Goal: Check status: Check status

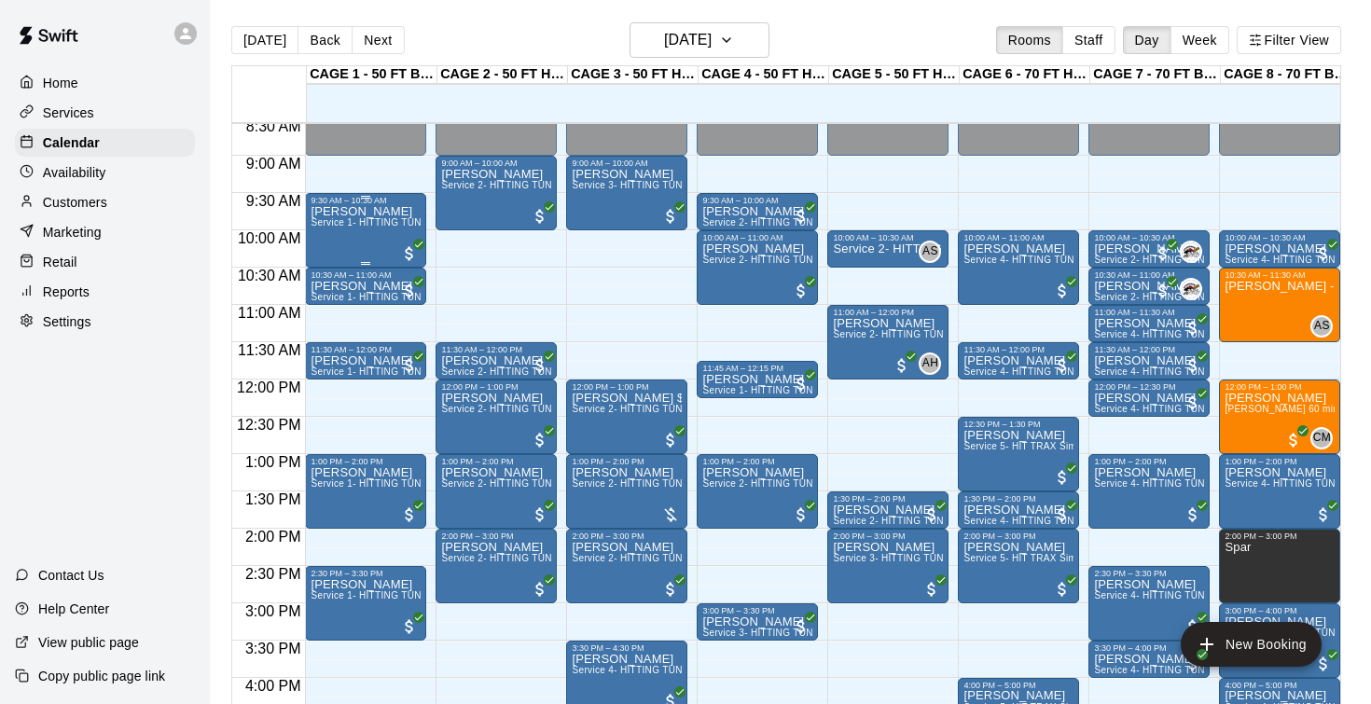
scroll to position [639, 0]
click at [81, 292] on p "Reports" at bounding box center [66, 292] width 47 height 19
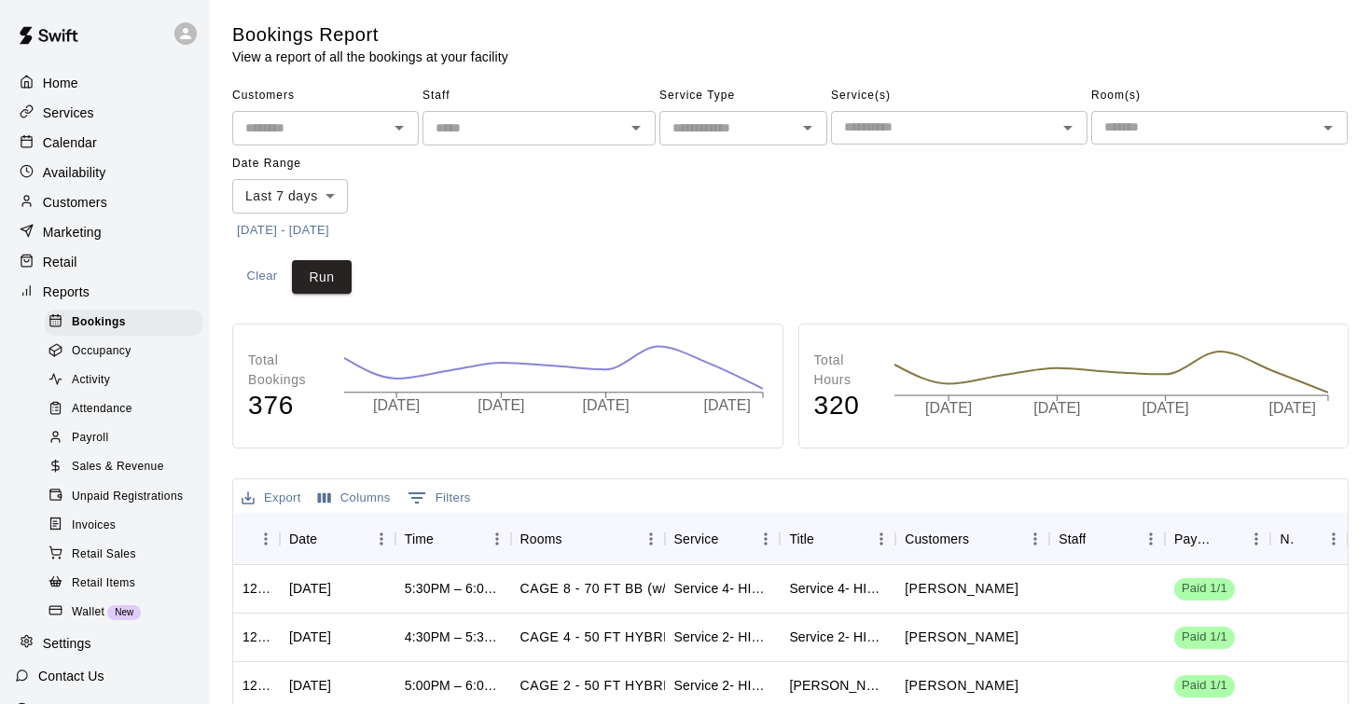
click at [146, 463] on span "Sales & Revenue" at bounding box center [118, 467] width 92 height 19
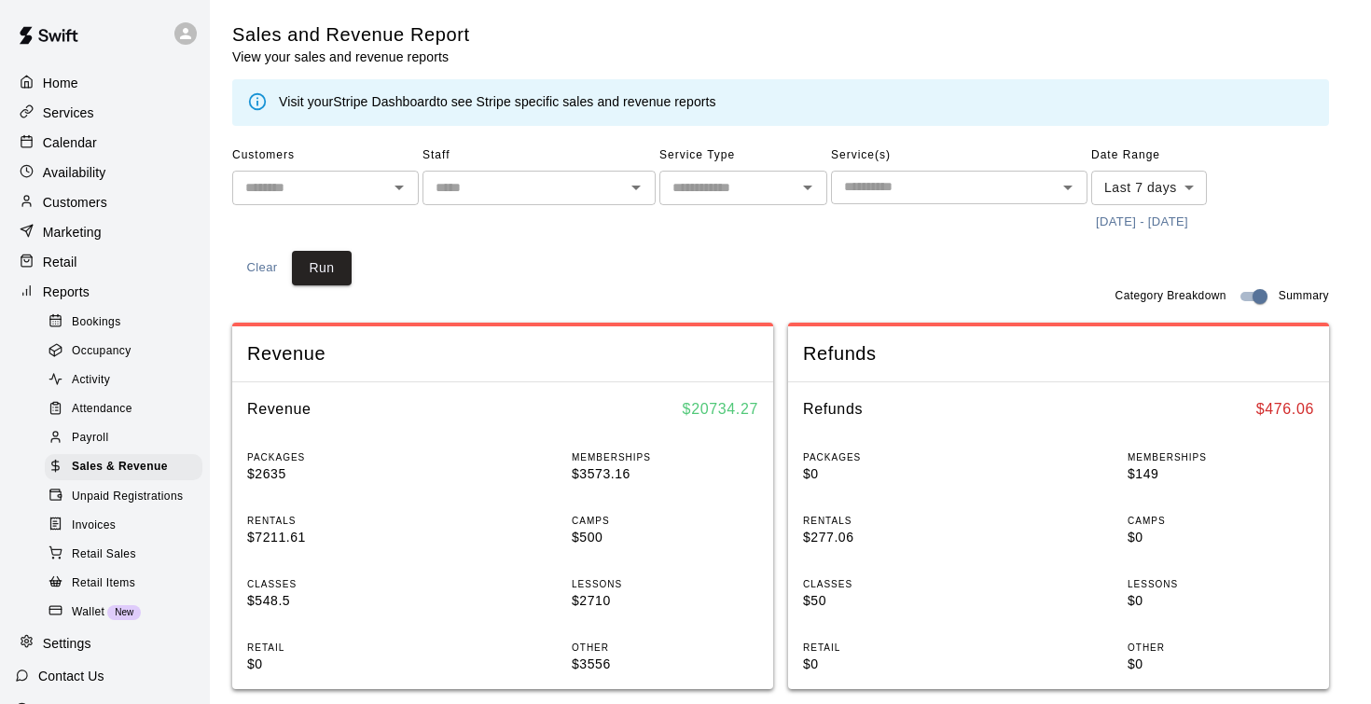
click at [1114, 183] on body "Home Services Calendar Availability Customers Marketing Retail Reports Bookings…" at bounding box center [685, 697] width 1371 height 1395
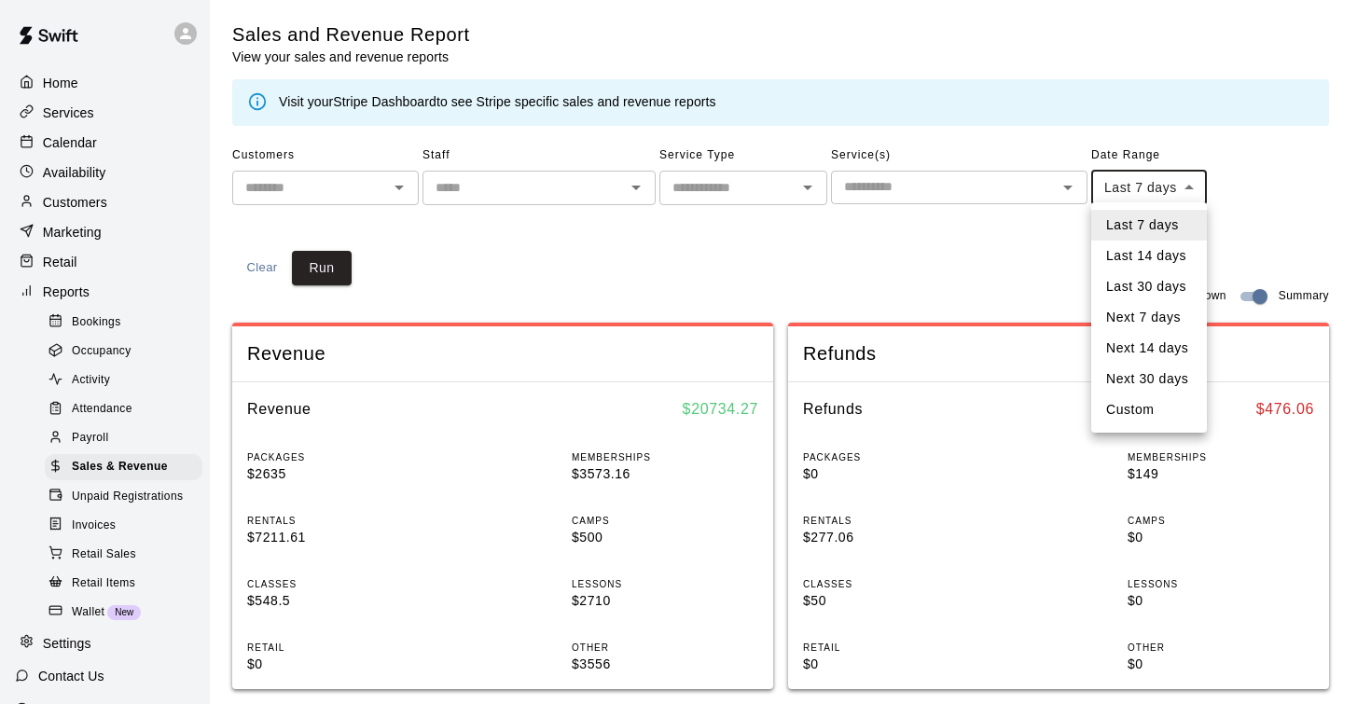
click at [1150, 406] on li "Custom" at bounding box center [1150, 410] width 116 height 31
type input "******"
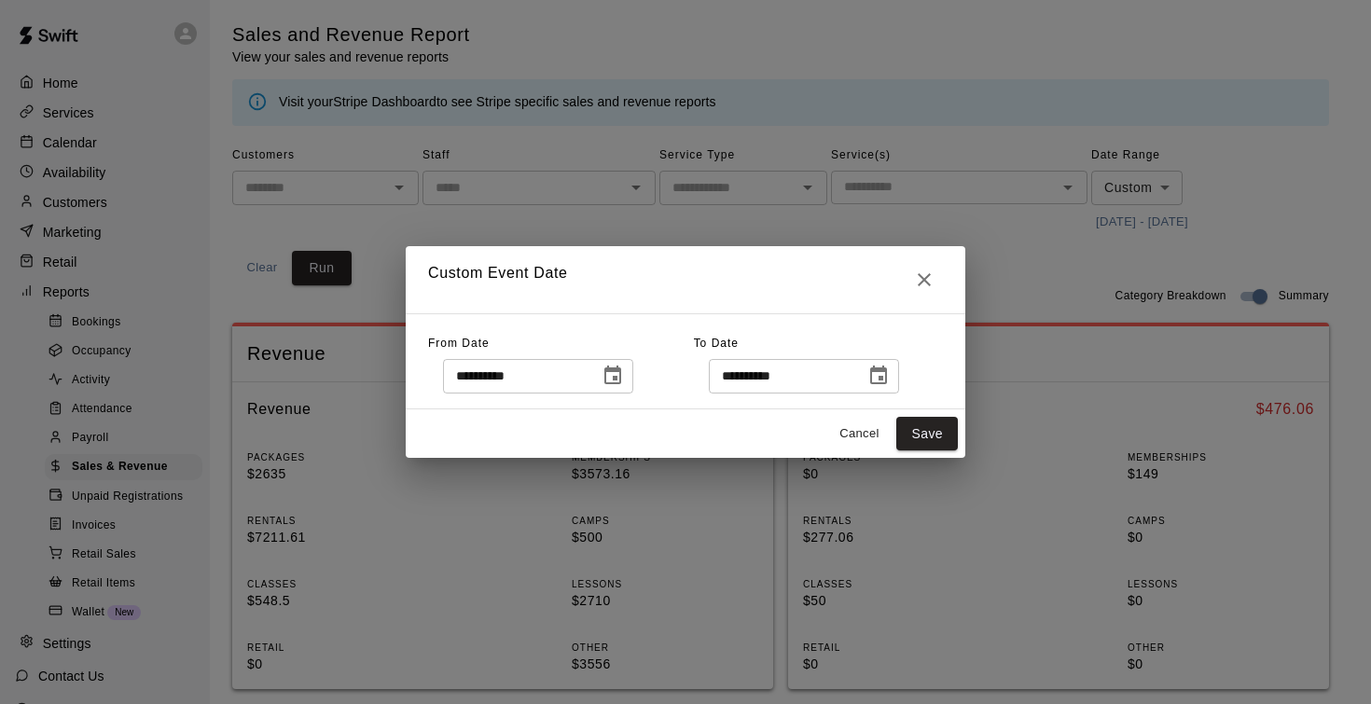
click at [621, 370] on icon "Choose date, selected date is Aug 3, 2025" at bounding box center [613, 375] width 17 height 19
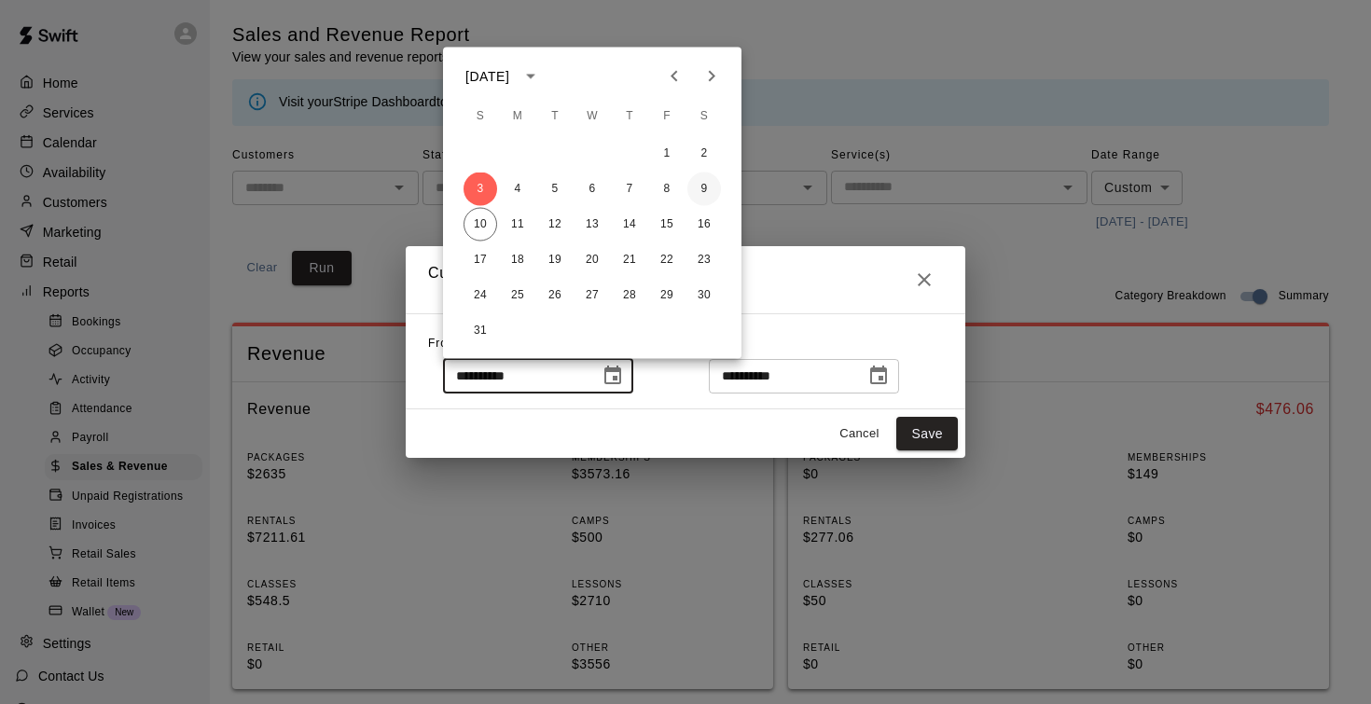
click at [703, 195] on button "9" at bounding box center [705, 190] width 34 height 34
type input "**********"
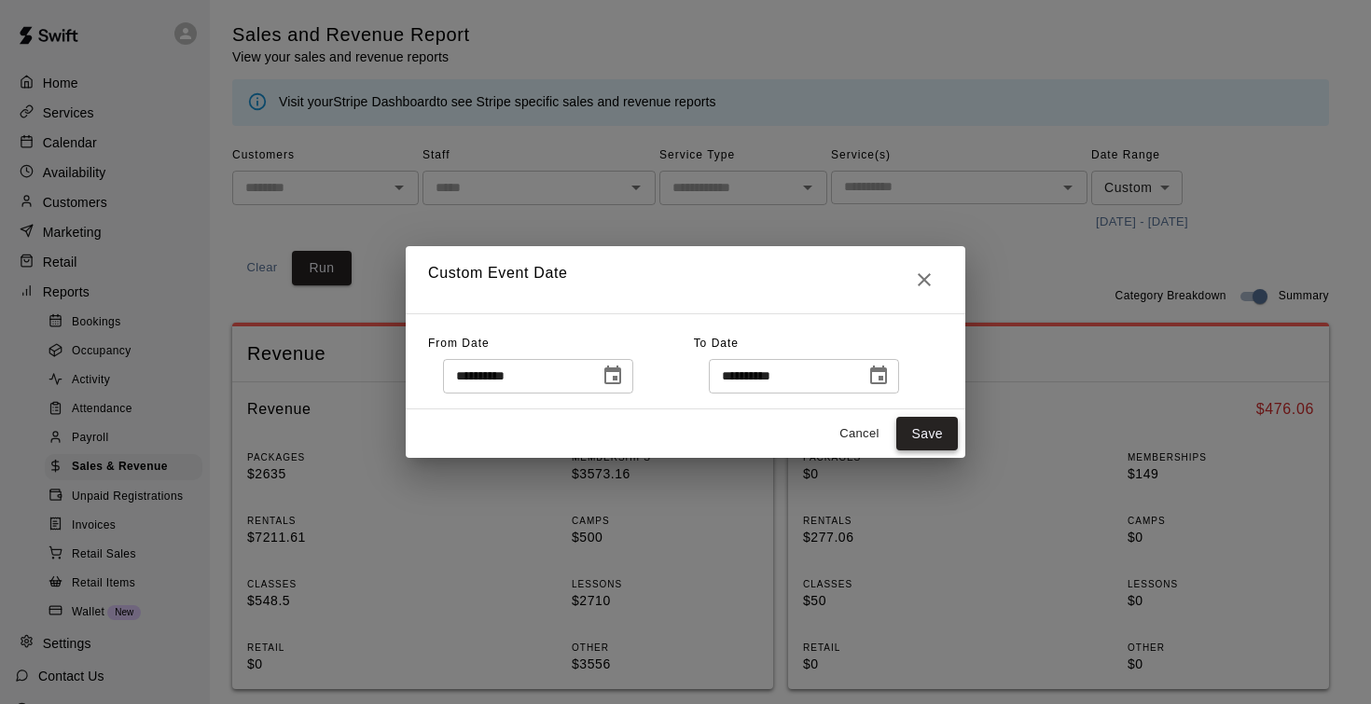
click at [913, 432] on button "Save" at bounding box center [928, 434] width 62 height 35
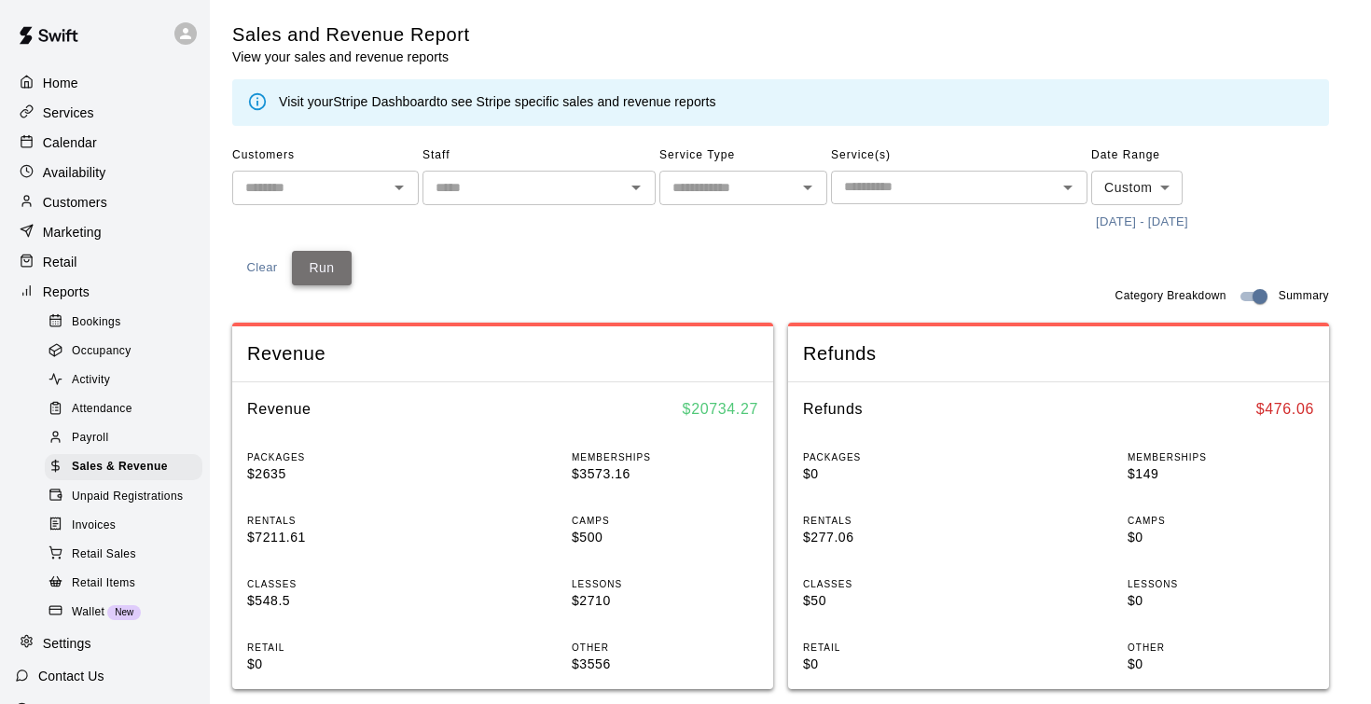
click at [328, 271] on button "Run" at bounding box center [322, 268] width 60 height 35
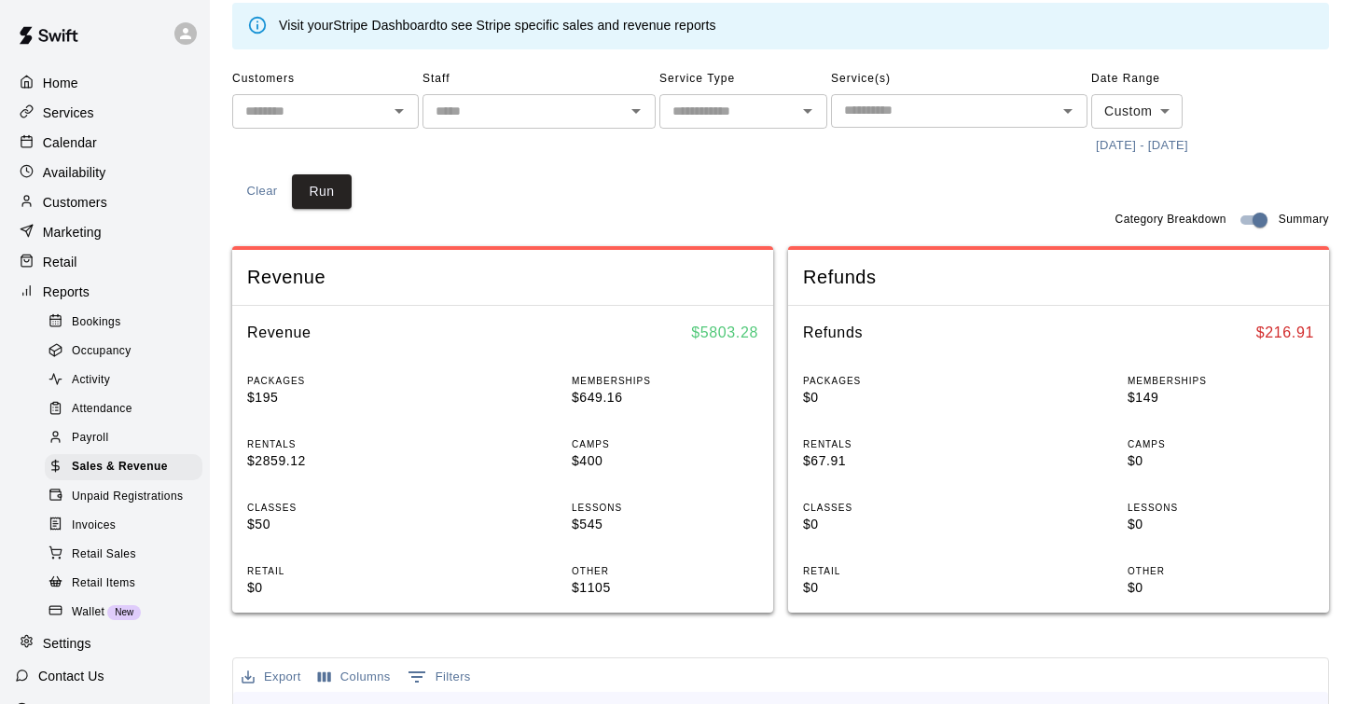
scroll to position [84, 0]
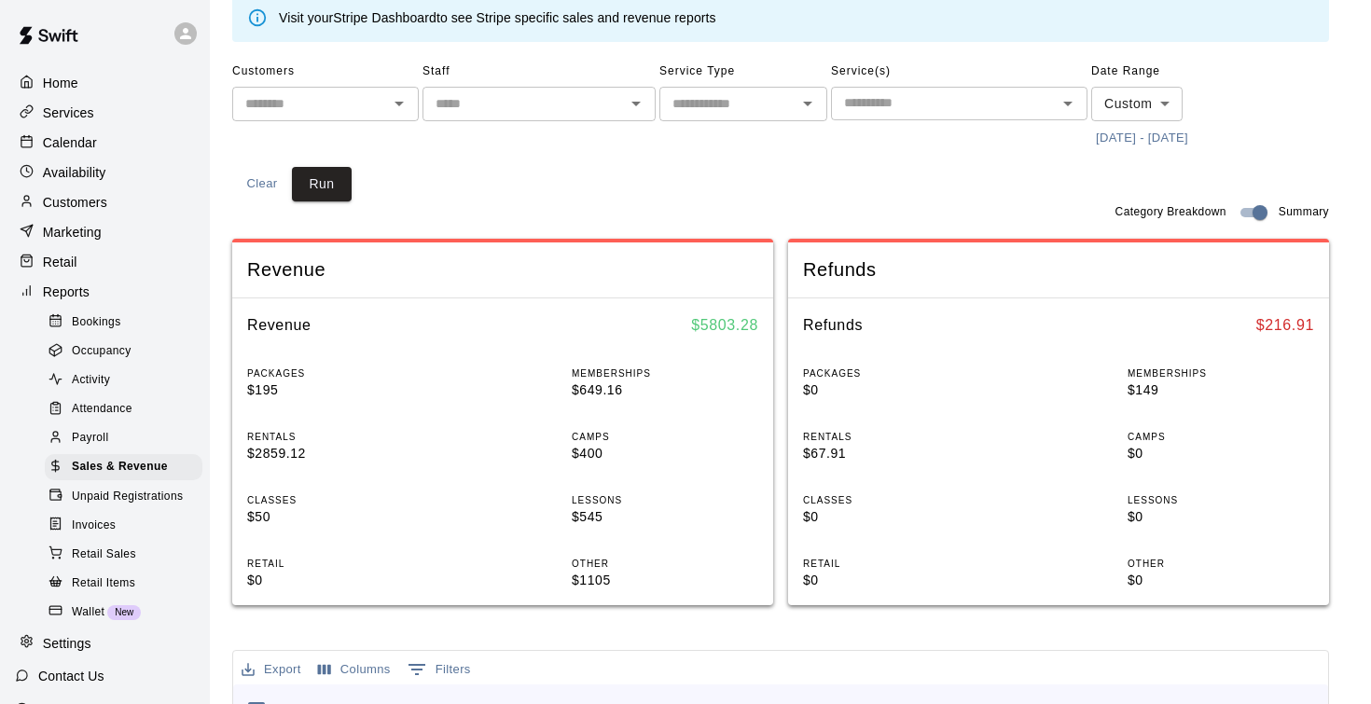
click at [1161, 139] on button "[DATE] - [DATE]" at bounding box center [1143, 138] width 102 height 29
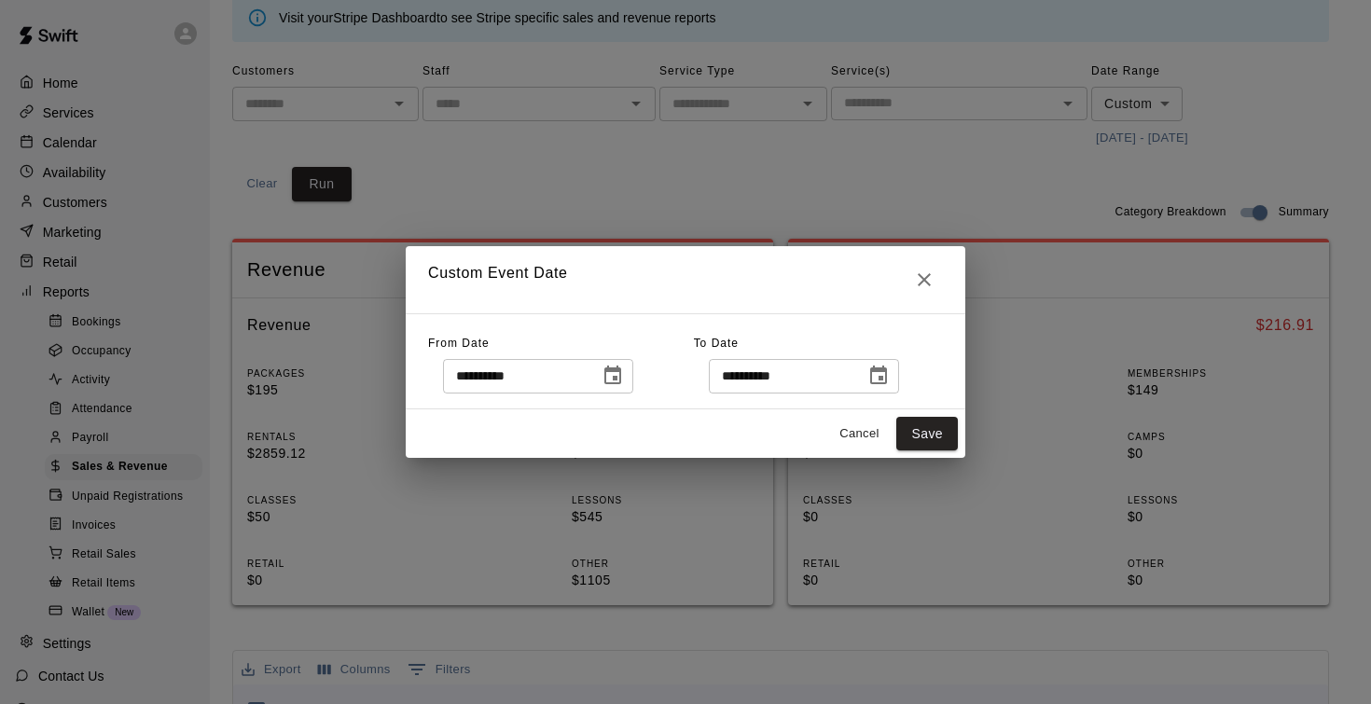
click at [621, 378] on icon "Choose date, selected date is Aug 9, 2025" at bounding box center [613, 375] width 17 height 19
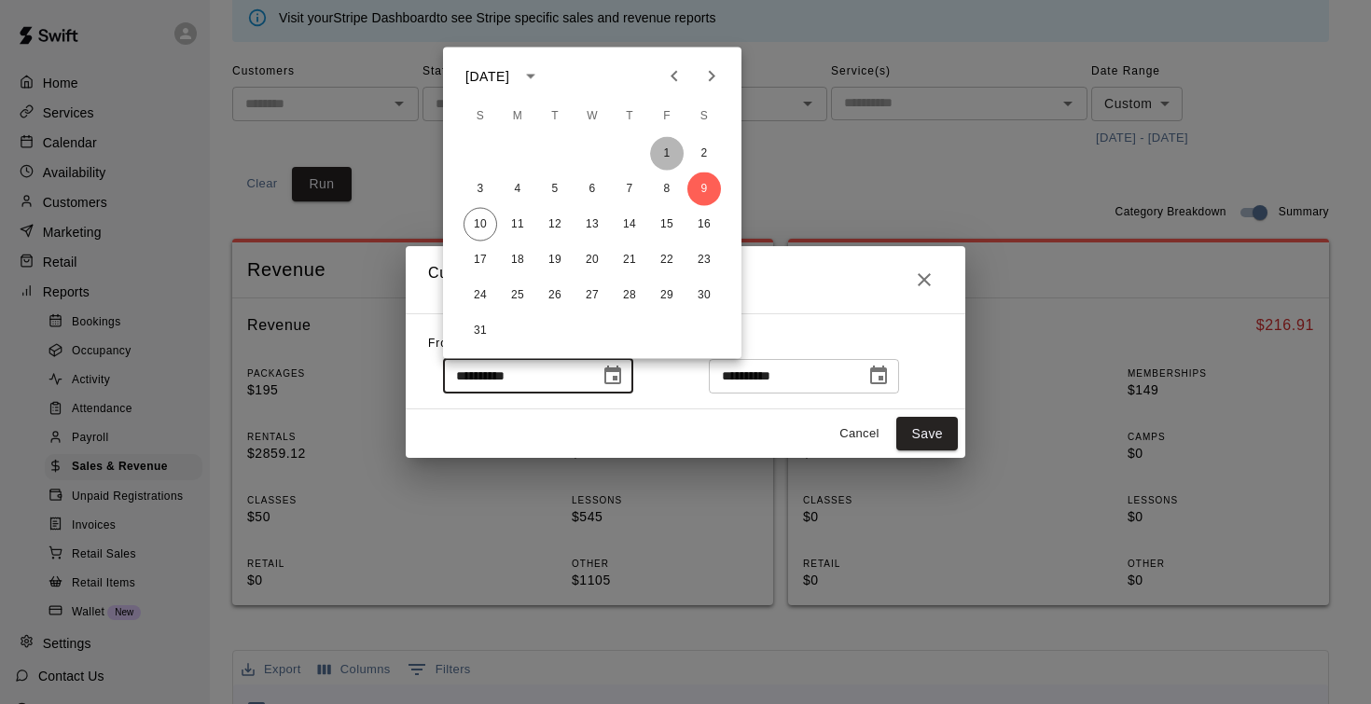
click at [661, 154] on button "1" at bounding box center [667, 154] width 34 height 34
type input "**********"
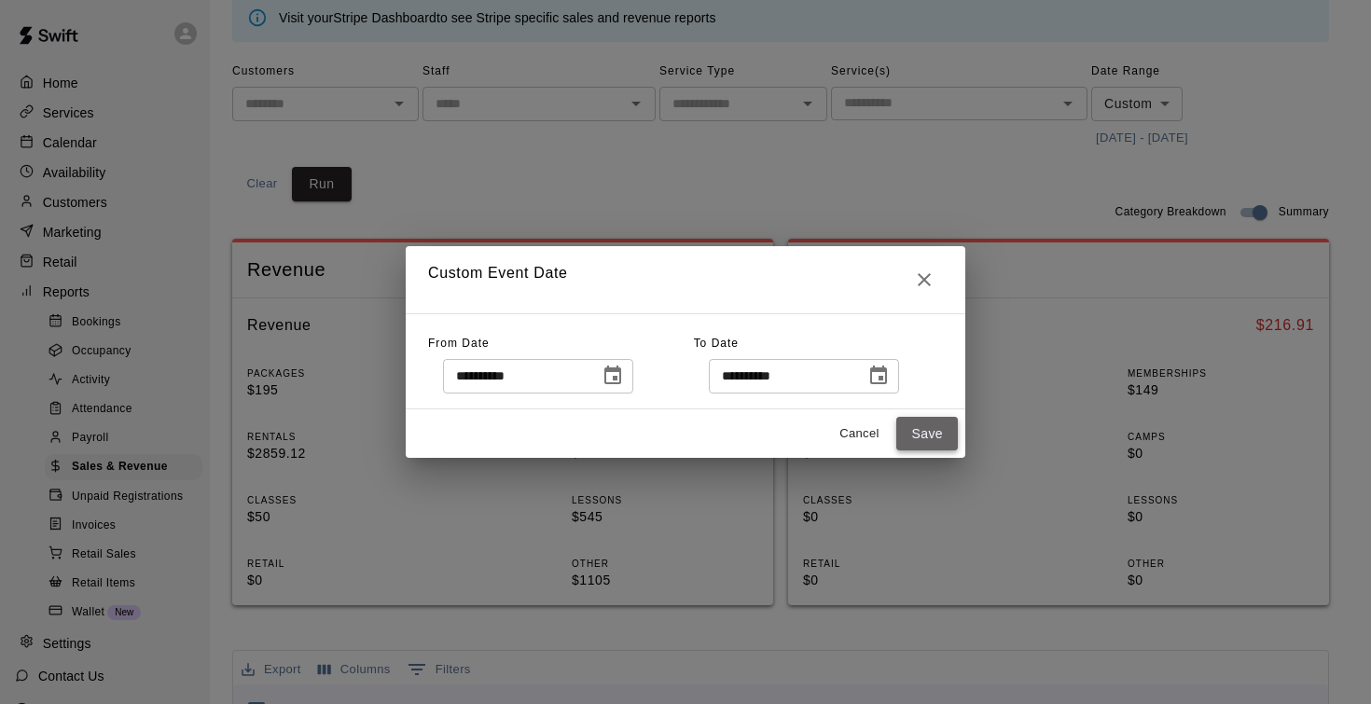
click at [932, 446] on button "Save" at bounding box center [928, 434] width 62 height 35
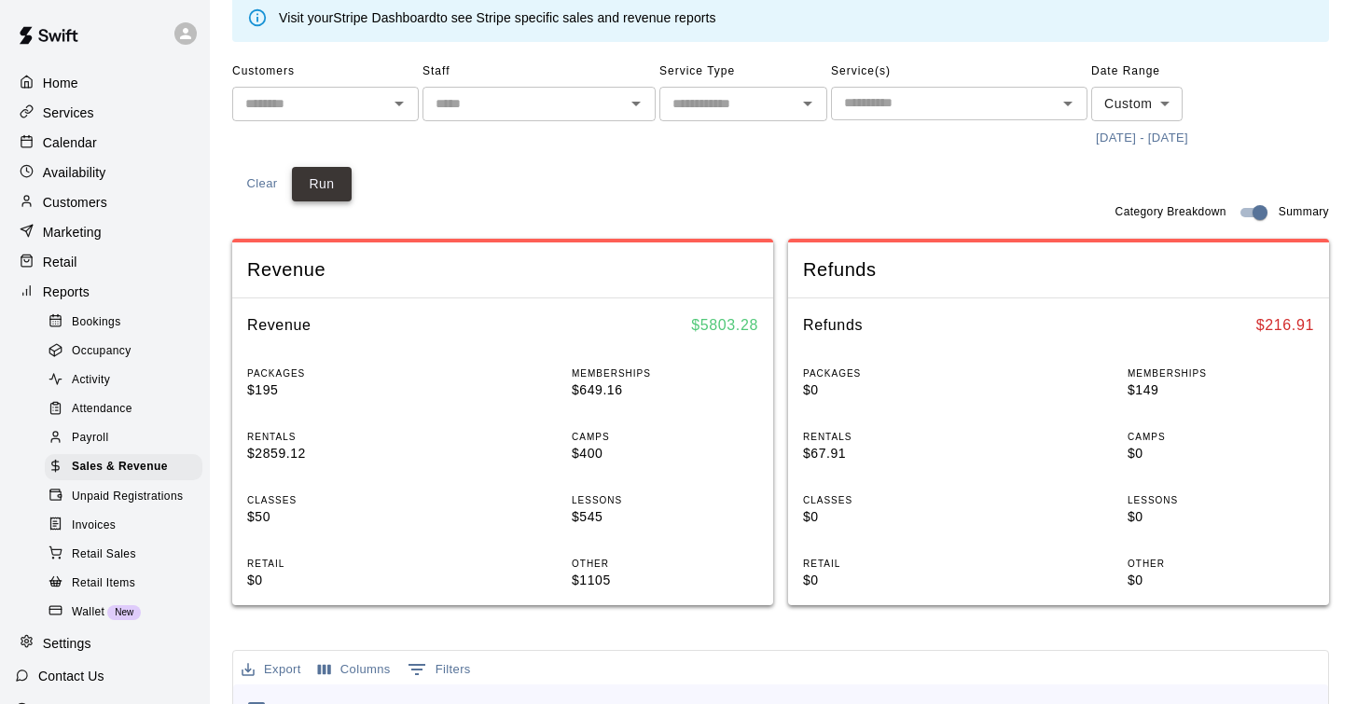
click at [325, 188] on button "Run" at bounding box center [322, 184] width 60 height 35
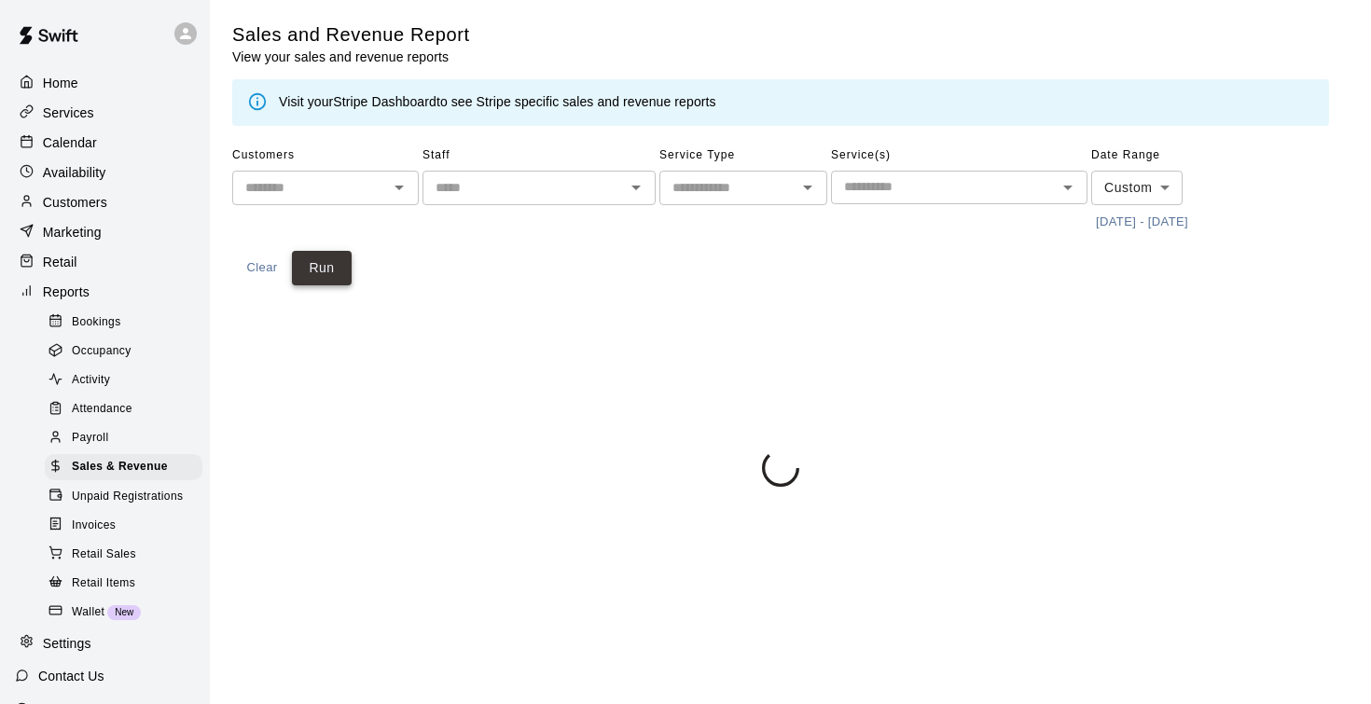
scroll to position [0, 0]
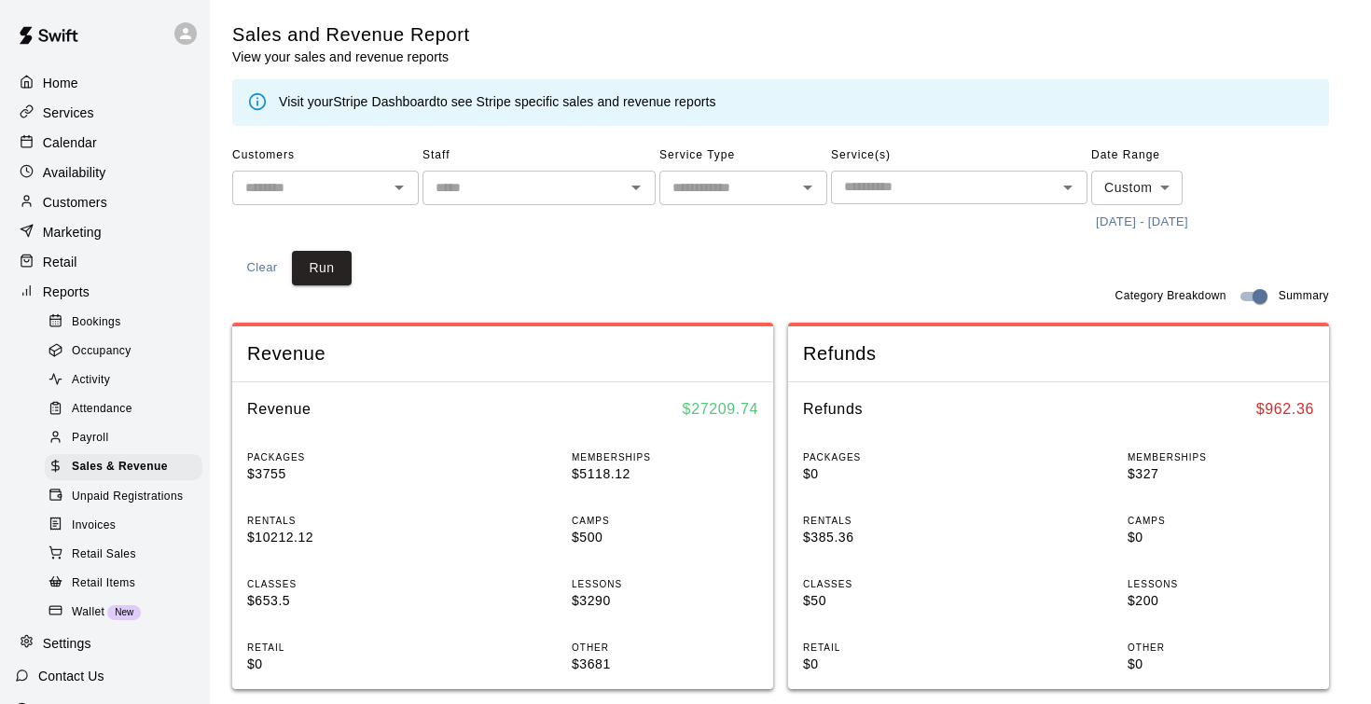
click at [856, 270] on div "Customers ​ Staff ​ Service Type ​ Service(s) ​ Date Range Custom ****** ​ [DAT…" at bounding box center [780, 213] width 1097 height 145
click at [90, 146] on p "Calendar" at bounding box center [70, 142] width 54 height 19
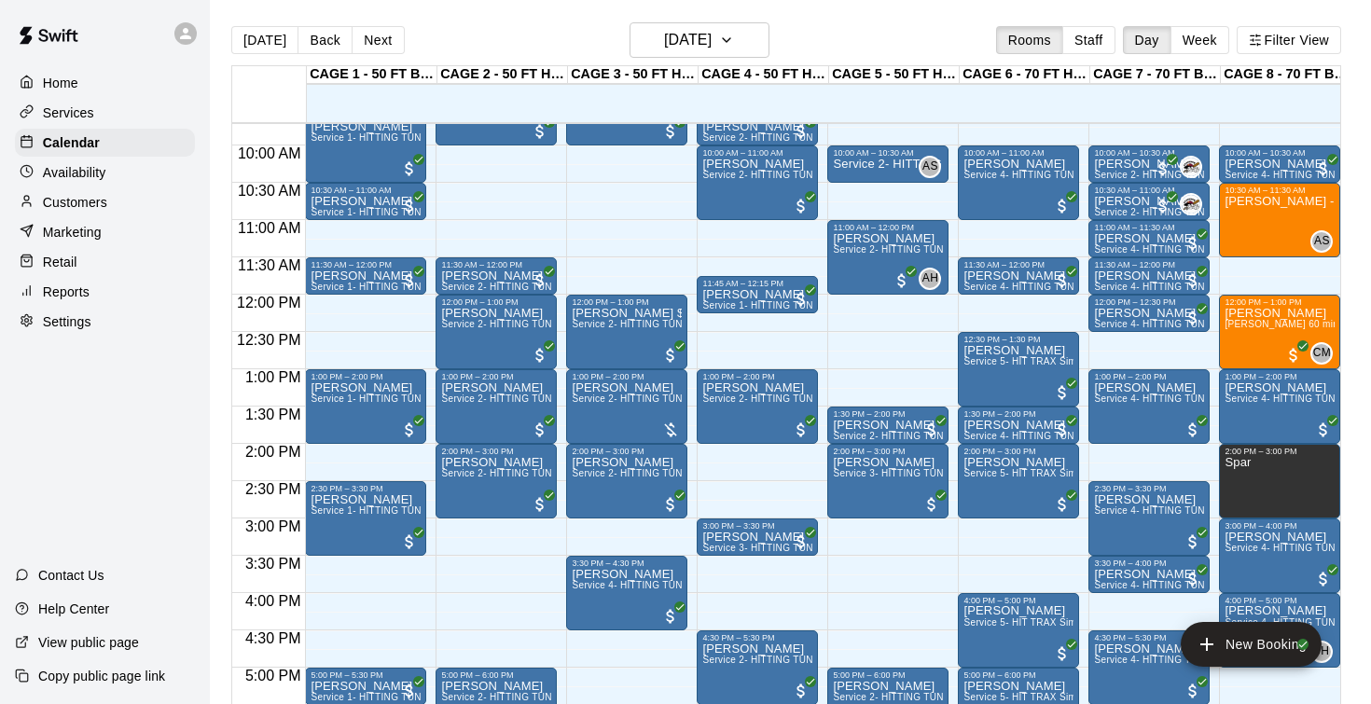
scroll to position [744, 0]
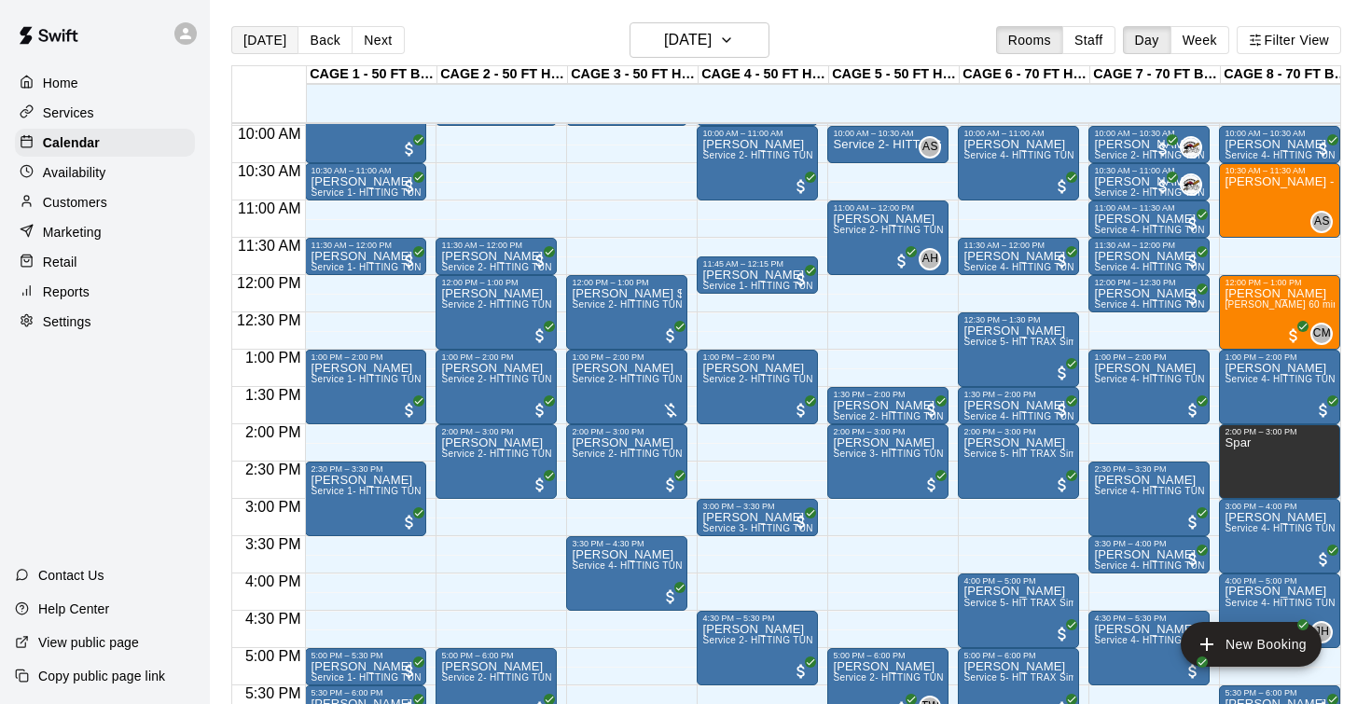
click at [272, 42] on button "[DATE]" at bounding box center [264, 40] width 67 height 28
click at [378, 43] on button "Next" at bounding box center [378, 40] width 52 height 28
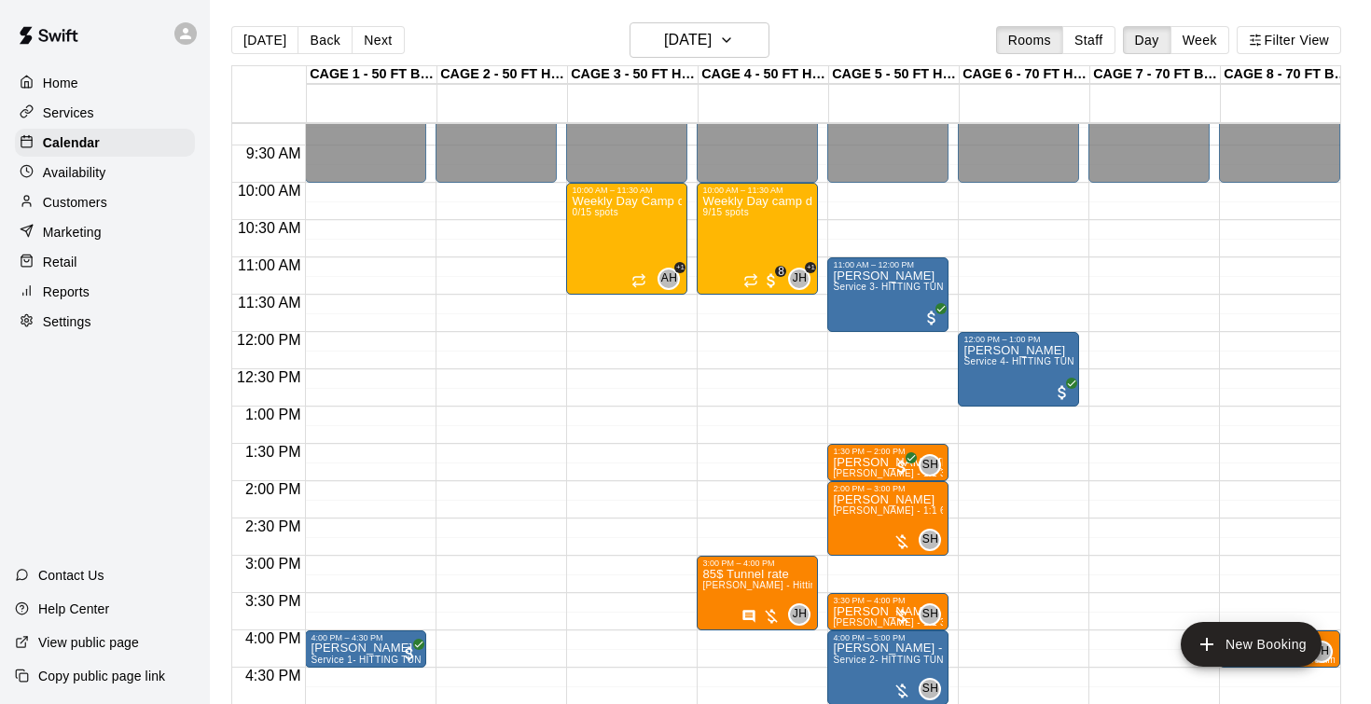
scroll to position [689, 0]
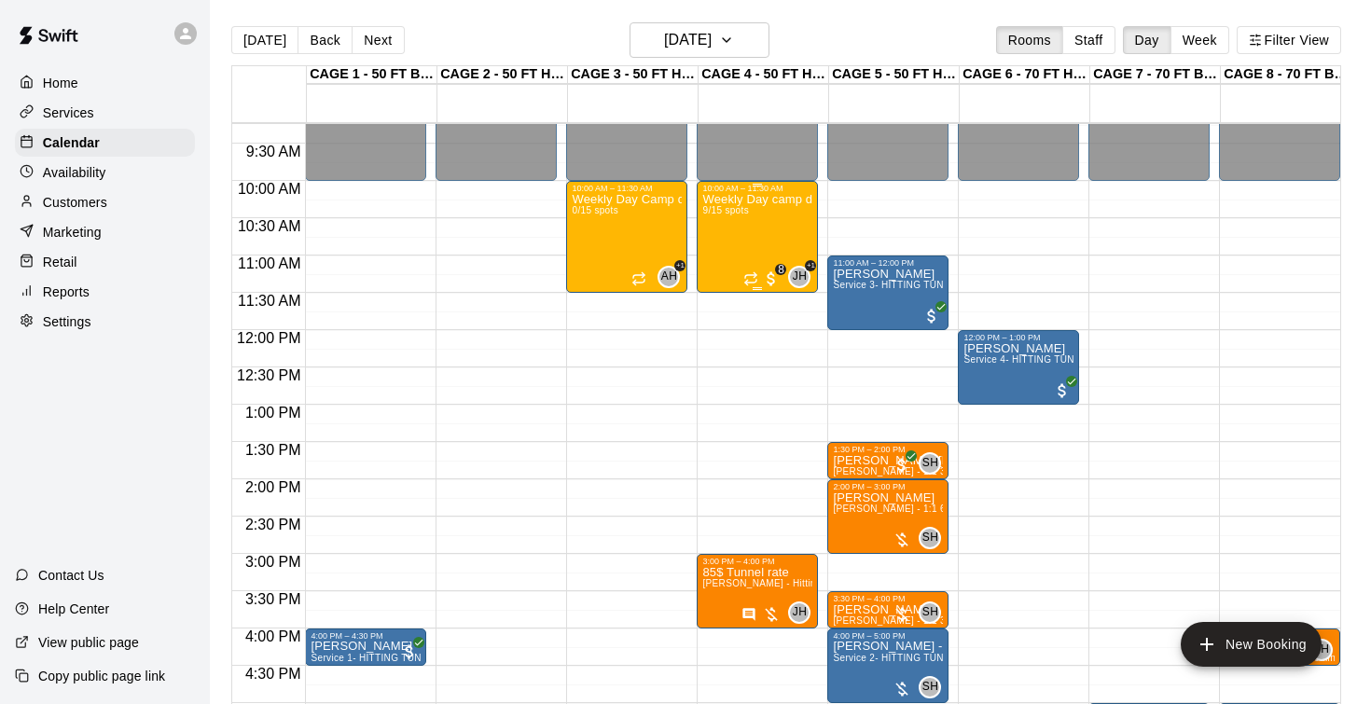
click at [744, 230] on div "Weekly Day camp drop in session - [DATE] / [DATE] / [DATE] 9/15 spots" at bounding box center [758, 545] width 110 height 704
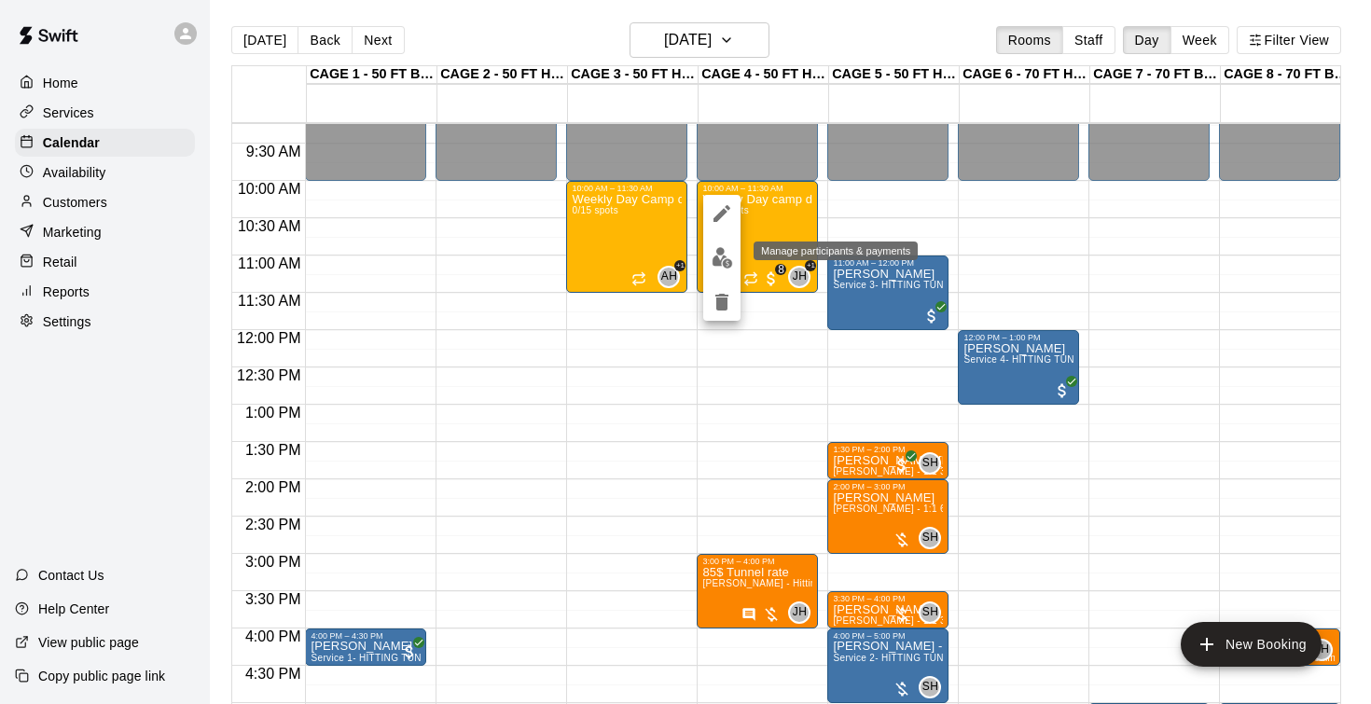
click at [722, 257] on img "edit" at bounding box center [722, 257] width 21 height 21
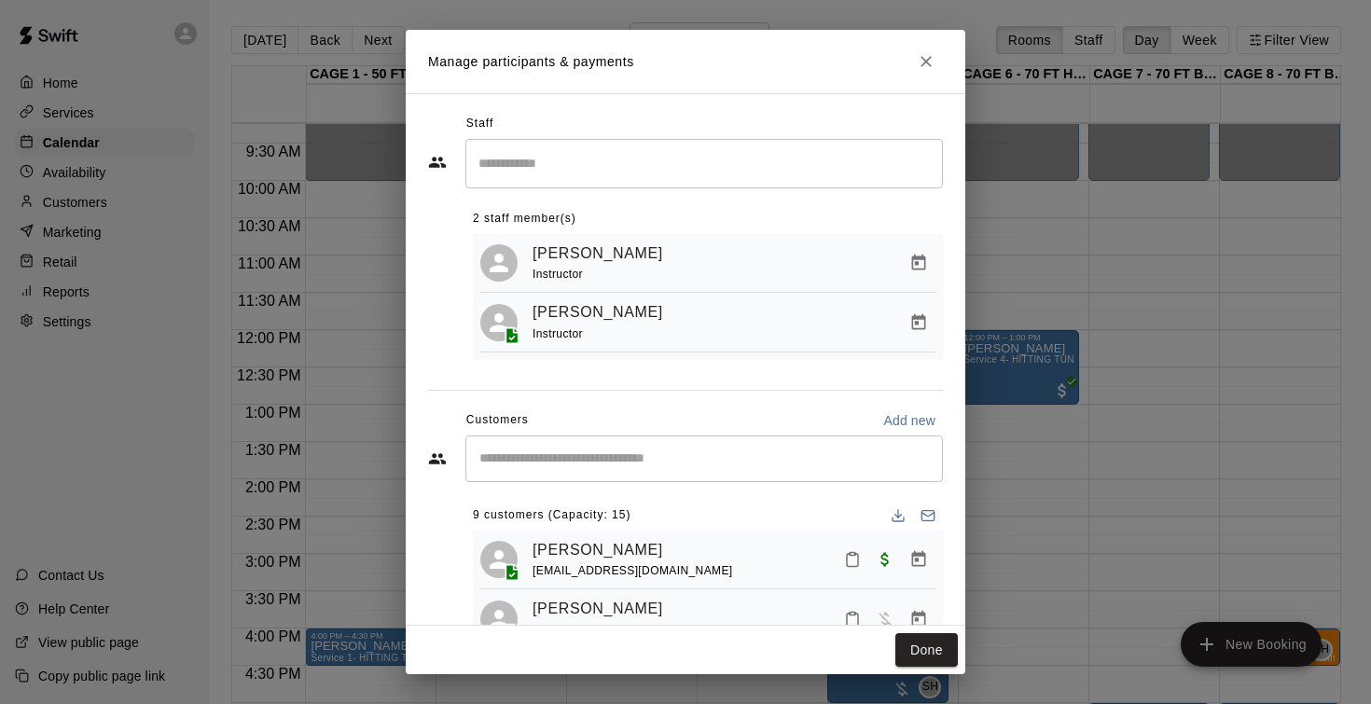
click at [935, 68] on icon "Close" at bounding box center [926, 61] width 19 height 19
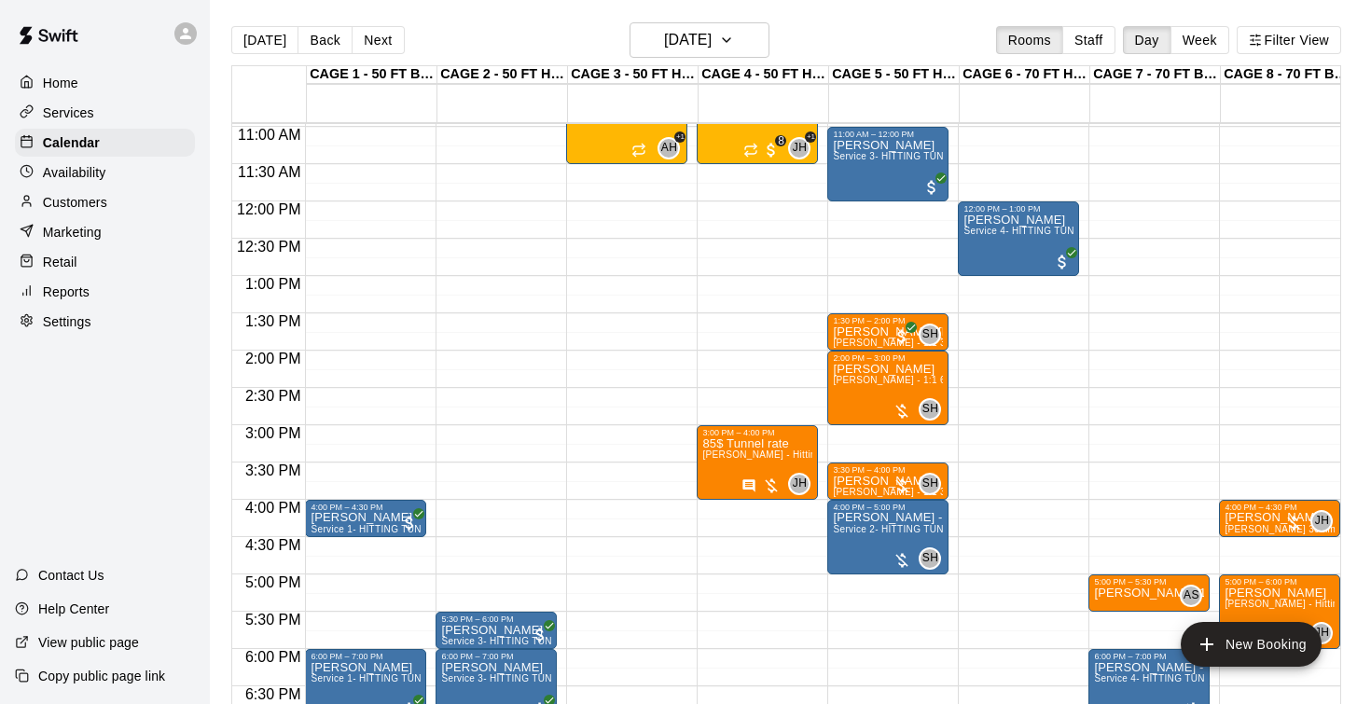
scroll to position [850, 0]
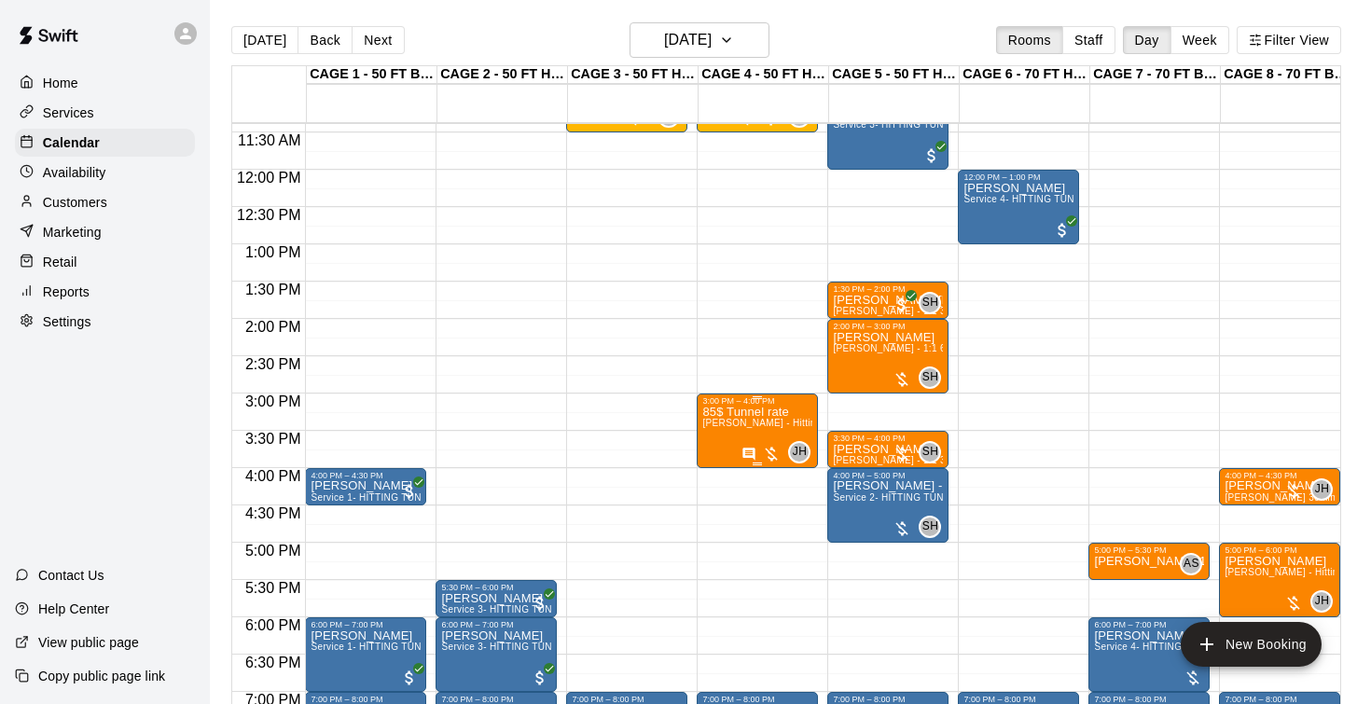
click at [741, 427] on span "[PERSON_NAME] - Hitting 60min 1:1 instruction" at bounding box center [810, 423] width 215 height 10
click at [729, 436] on icon "edit" at bounding box center [722, 438] width 22 height 22
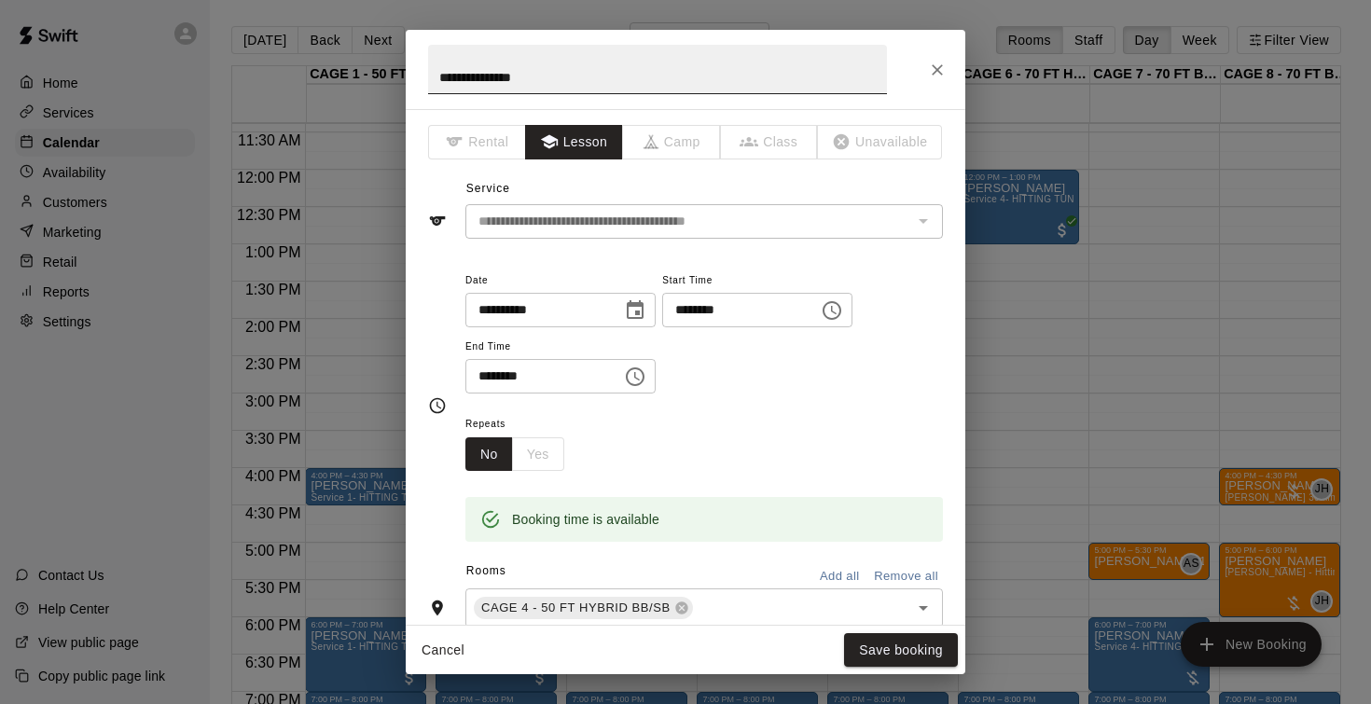
scroll to position [0, 0]
click at [938, 71] on icon "Close" at bounding box center [937, 70] width 19 height 19
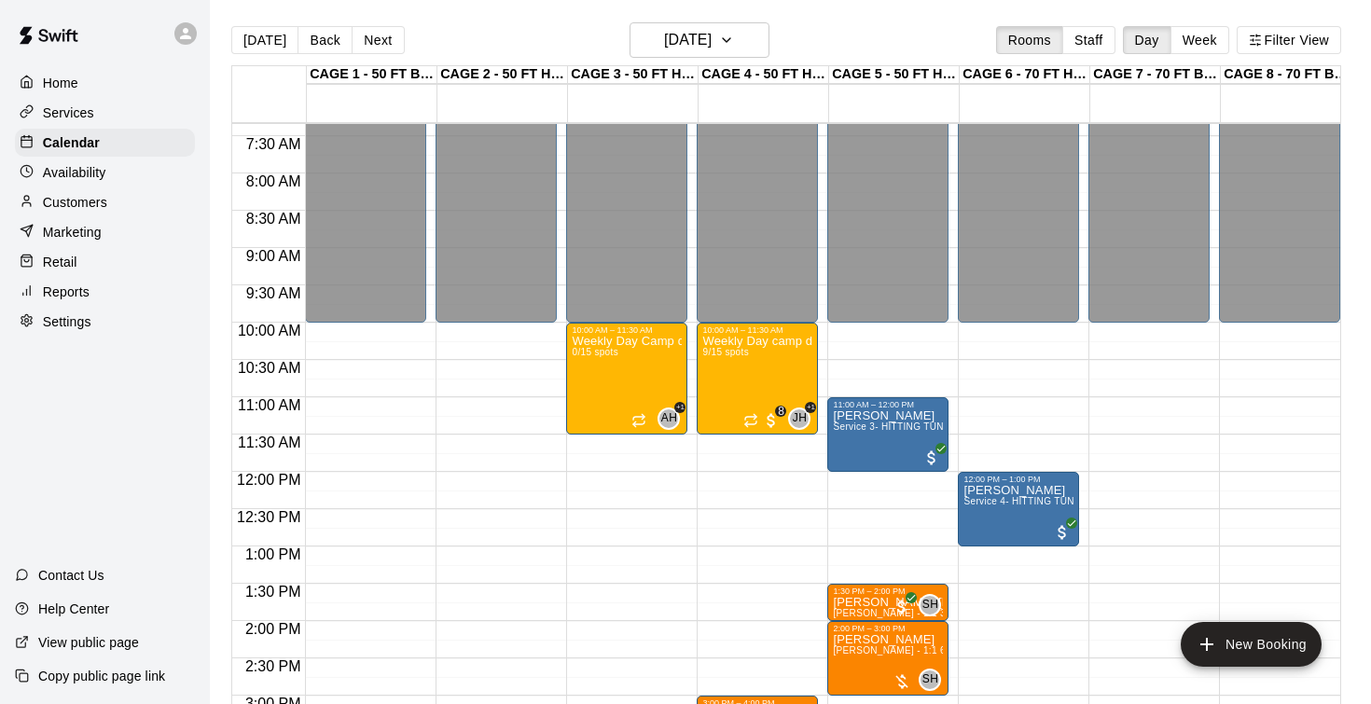
scroll to position [546, 0]
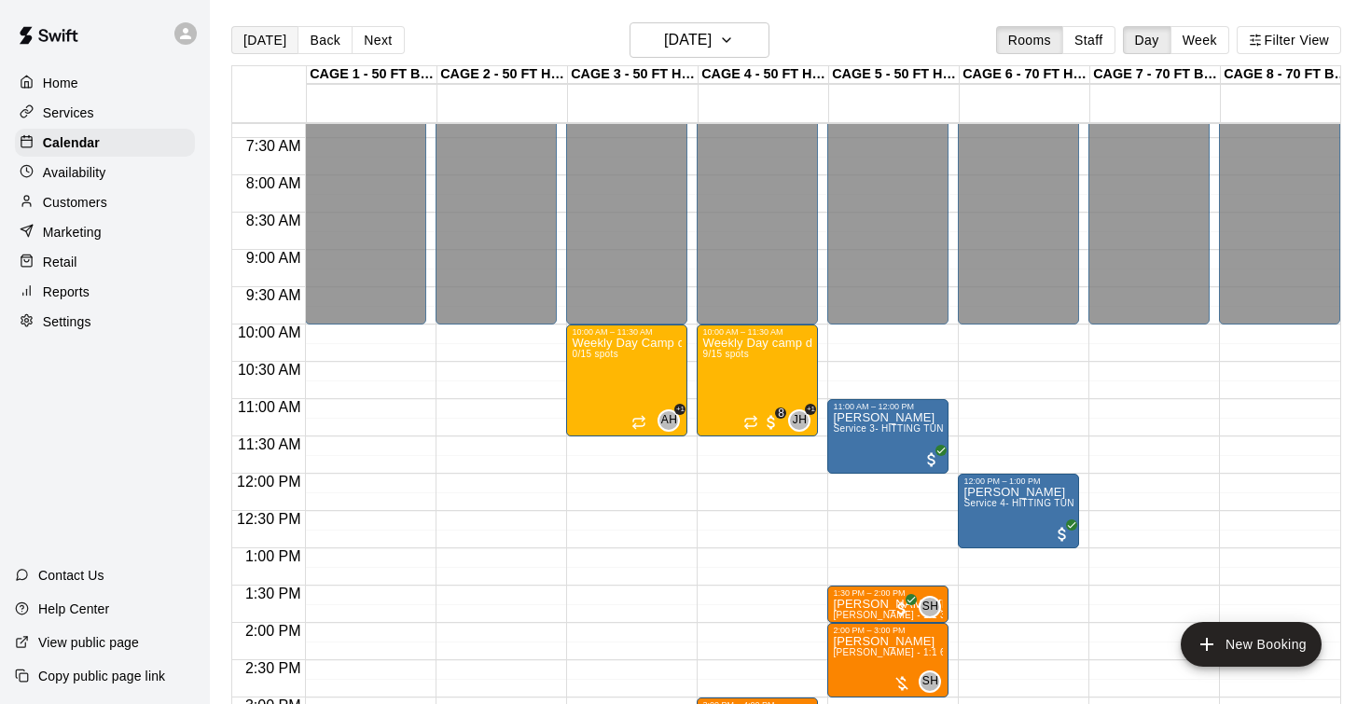
click at [259, 43] on button "[DATE]" at bounding box center [264, 40] width 67 height 28
